Goal: Transaction & Acquisition: Book appointment/travel/reservation

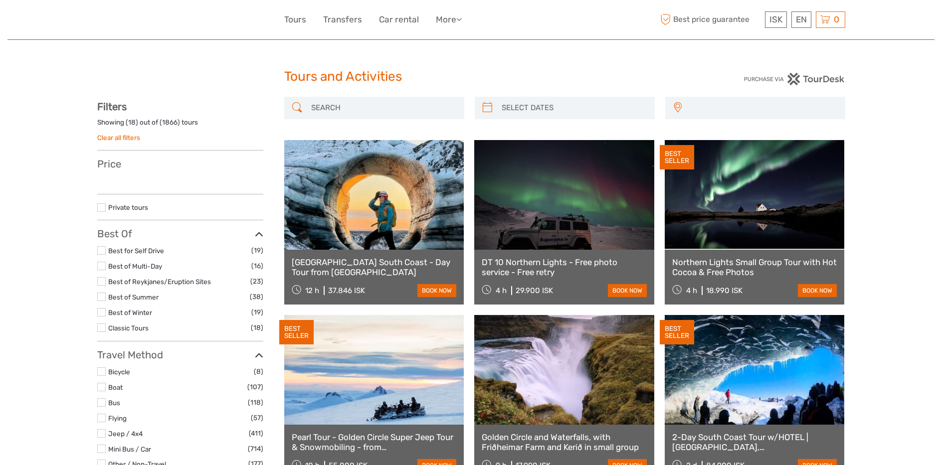
select select
click at [349, 109] on input "search" at bounding box center [383, 107] width 152 height 17
type input "zodia"
select select
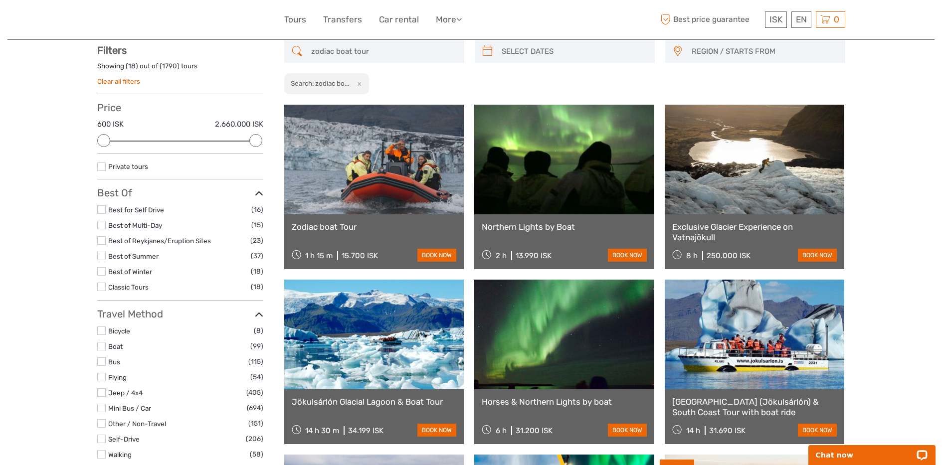
scroll to position [57, 0]
type input "zodiac boat tour"
click at [391, 172] on link at bounding box center [374, 159] width 180 height 110
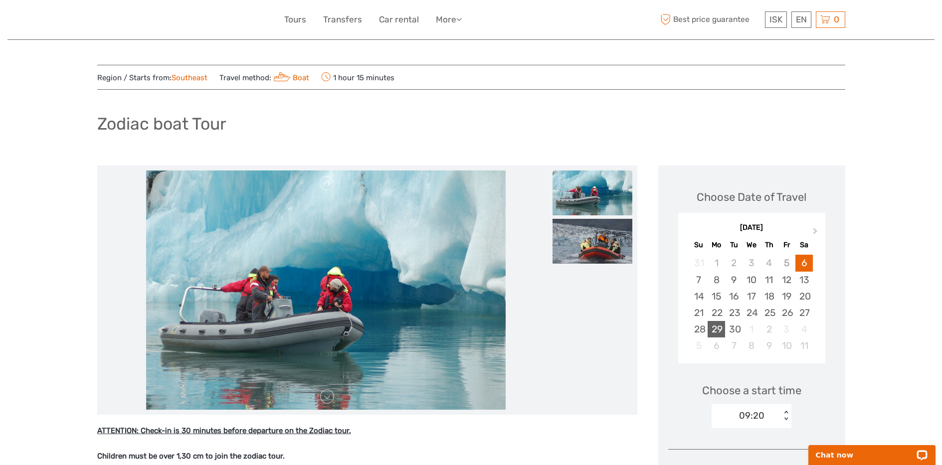
click at [720, 329] on div "29" at bounding box center [715, 329] width 17 height 16
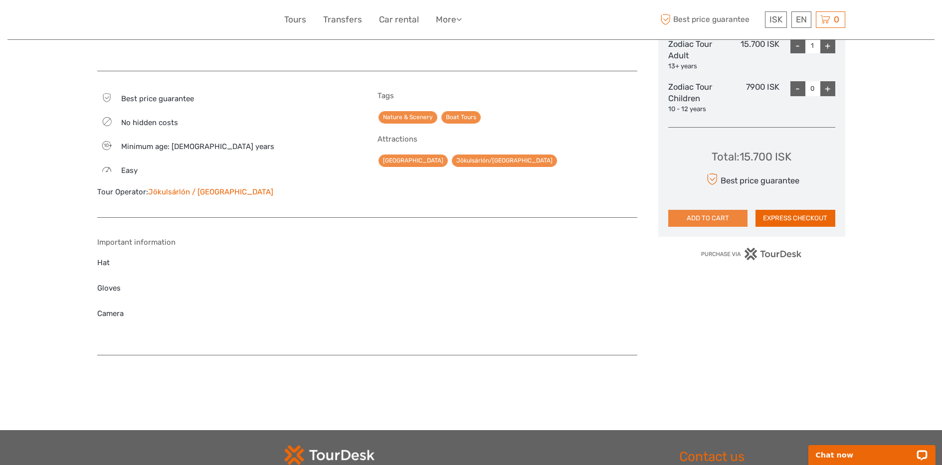
scroll to position [227, 0]
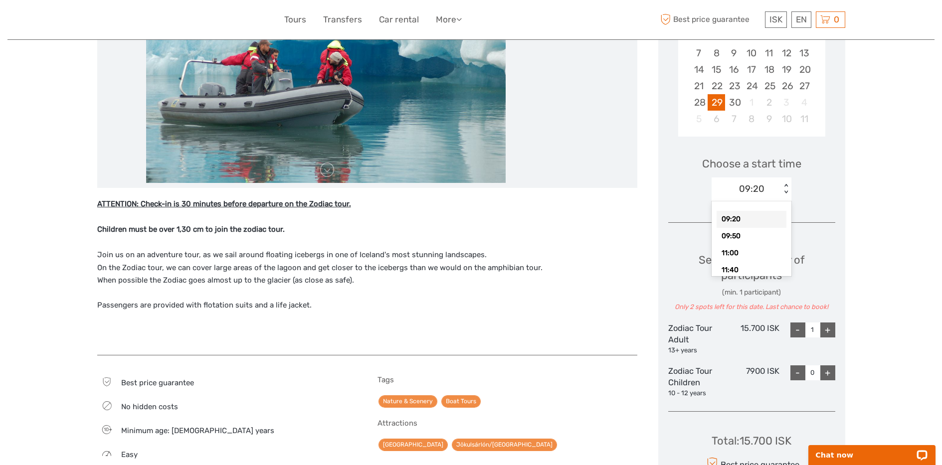
click at [765, 193] on div "09:20" at bounding box center [745, 188] width 69 height 15
click at [741, 256] on div "15:10" at bounding box center [751, 258] width 70 height 17
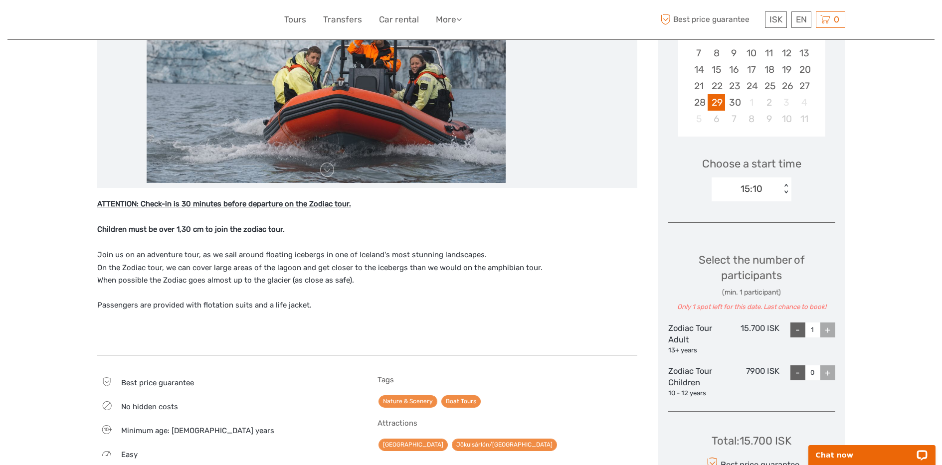
click at [763, 192] on div "15:10" at bounding box center [745, 188] width 69 height 15
click at [754, 244] on div "13:10" at bounding box center [751, 241] width 70 height 17
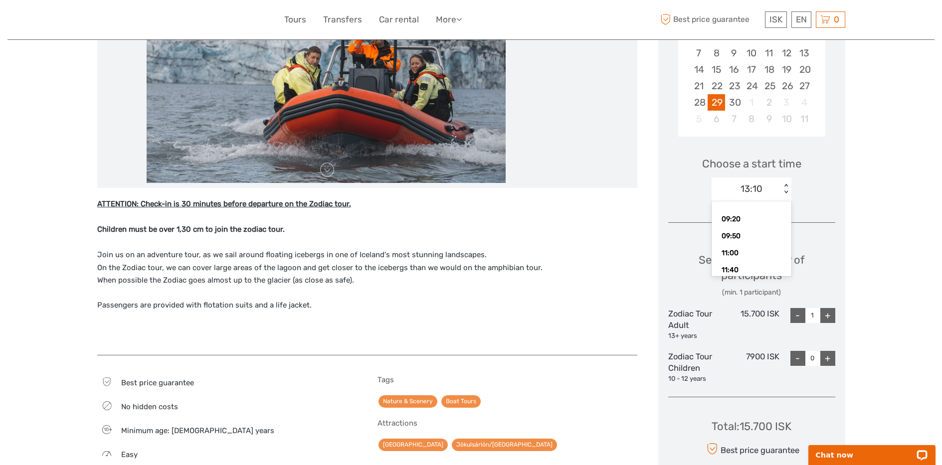
click at [762, 191] on div "13:10" at bounding box center [751, 188] width 22 height 13
click at [747, 227] on div "11:40" at bounding box center [751, 224] width 70 height 17
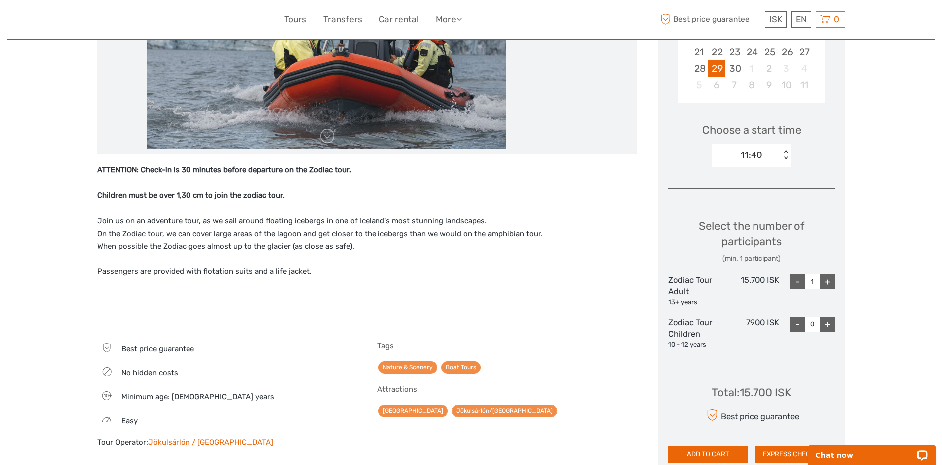
scroll to position [260, 0]
click at [723, 150] on div "11:40" at bounding box center [745, 155] width 69 height 15
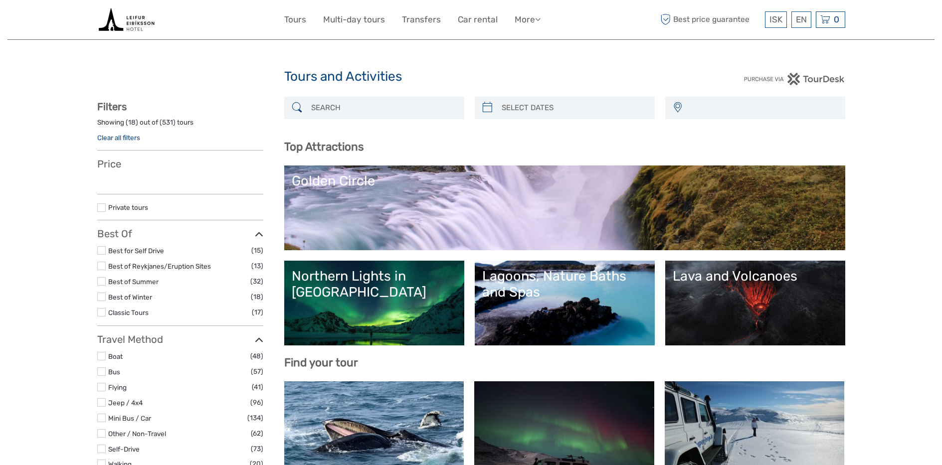
select select
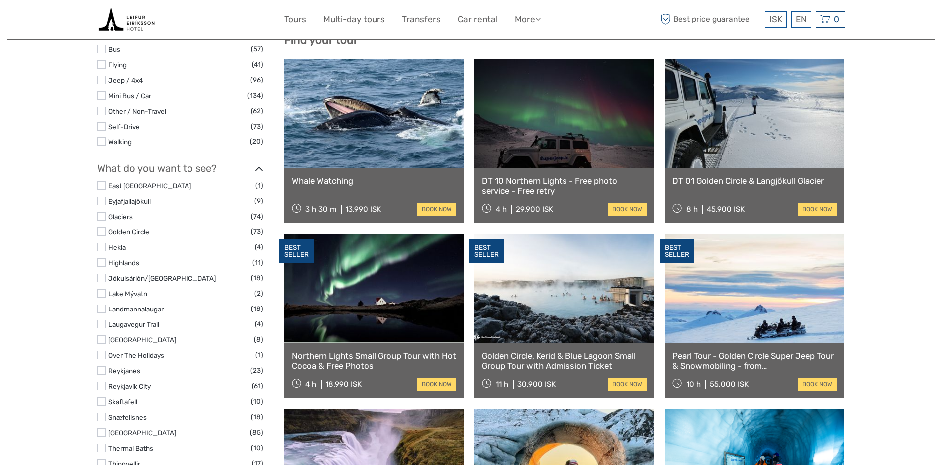
select select
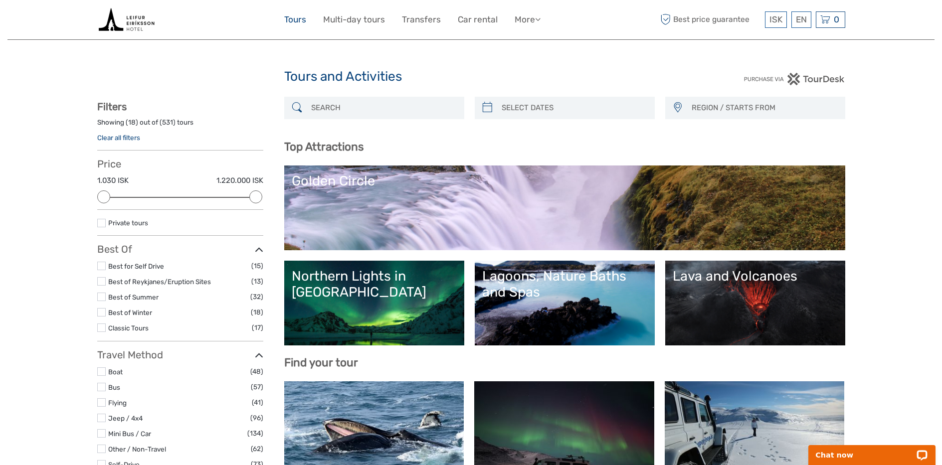
click at [298, 23] on link "Tours" at bounding box center [295, 19] width 22 height 14
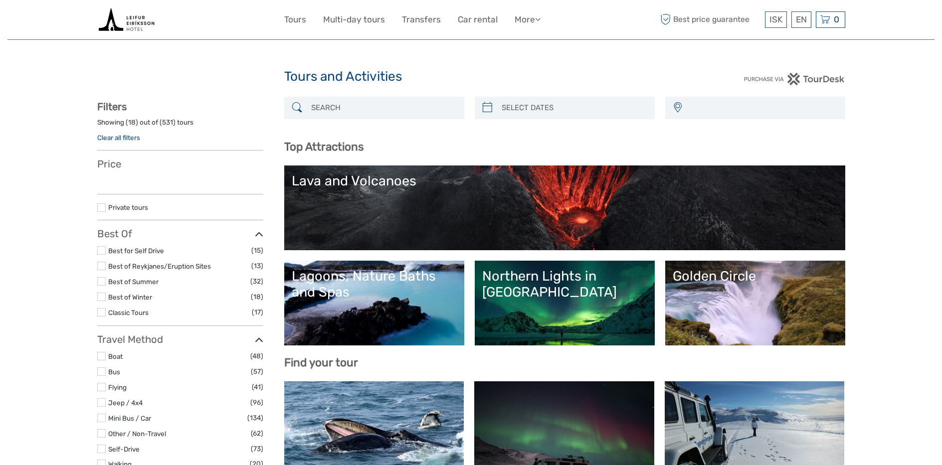
select select
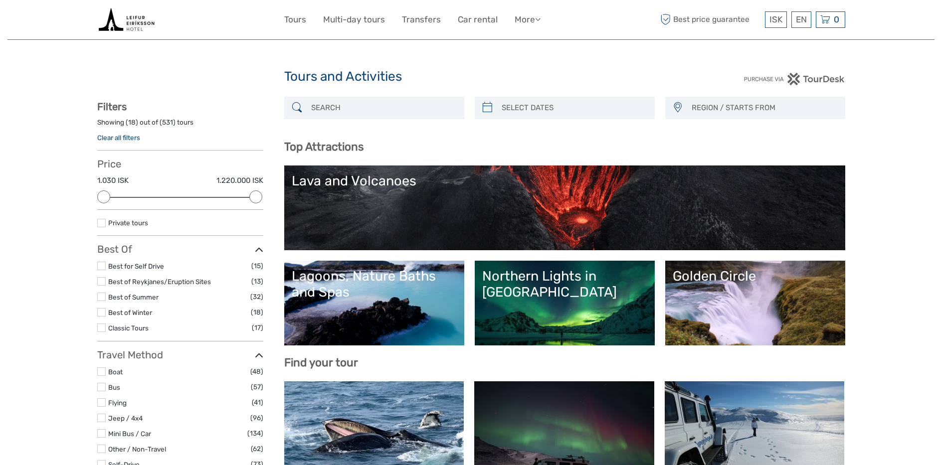
click at [695, 278] on div "Golden Circle" at bounding box center [755, 276] width 165 height 16
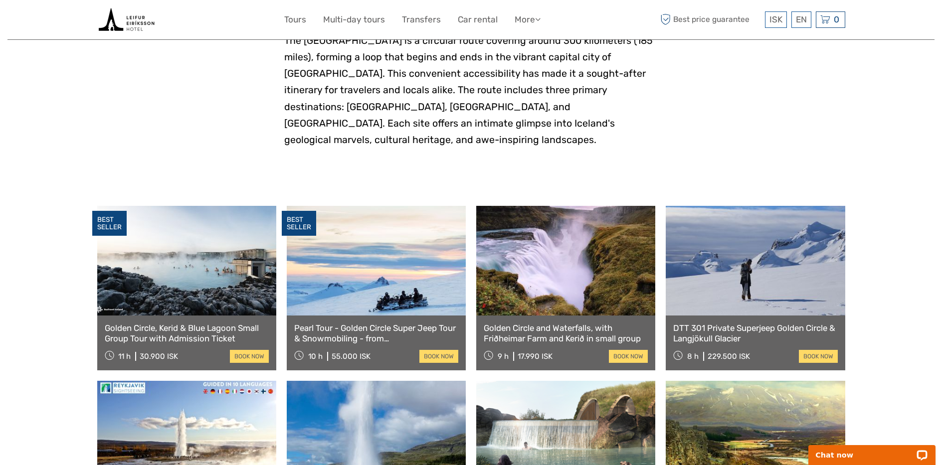
click at [537, 254] on link at bounding box center [565, 261] width 179 height 110
